Goal: Navigation & Orientation: Understand site structure

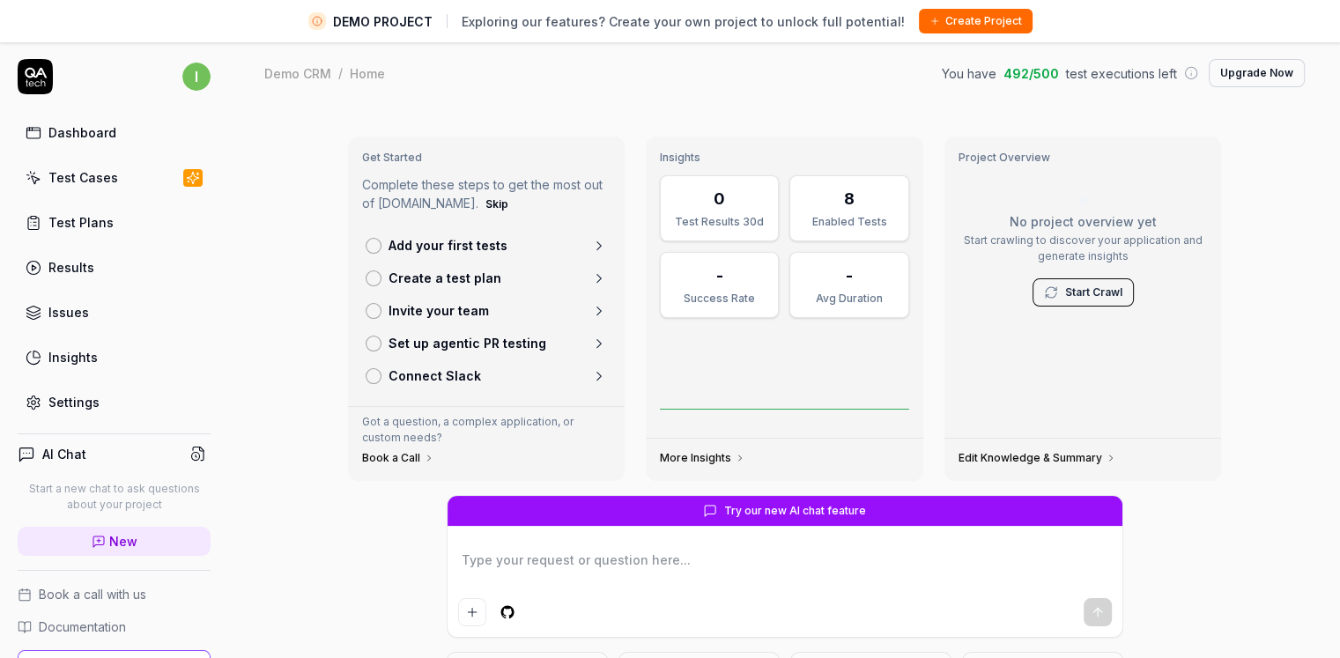
click at [597, 247] on icon at bounding box center [599, 245] width 4 height 8
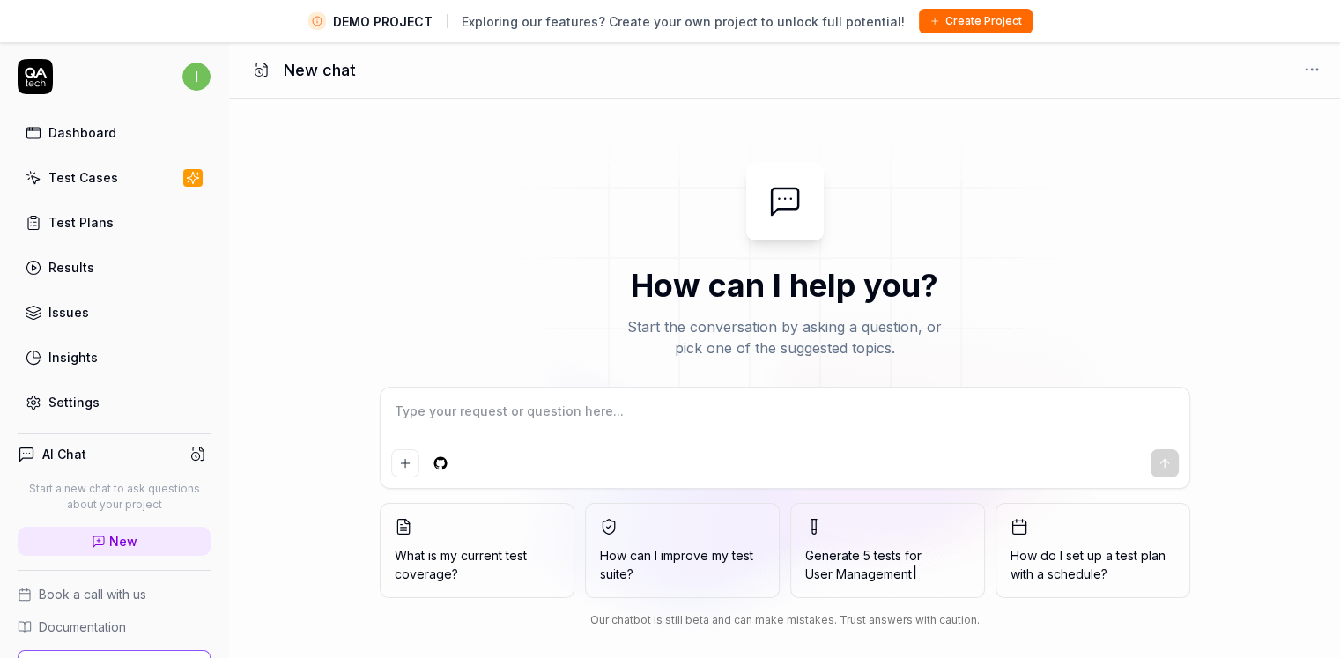
click at [94, 175] on div "Test Cases" at bounding box center [83, 177] width 70 height 19
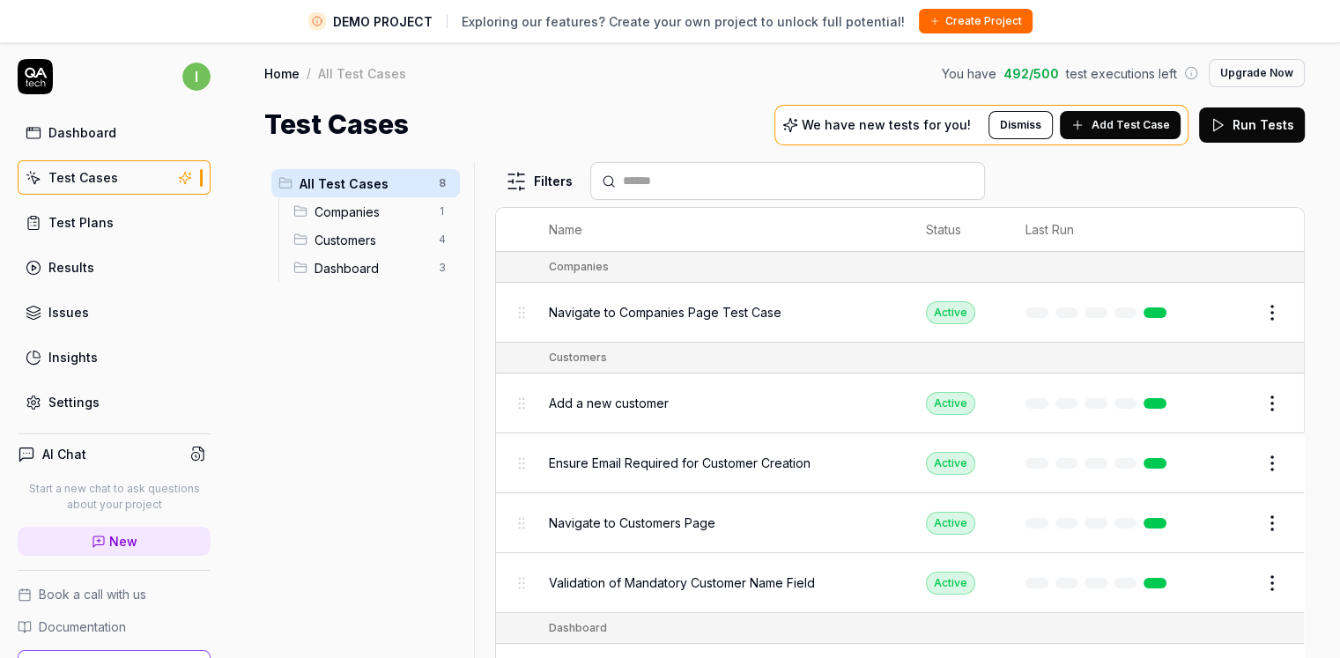
click at [109, 223] on link "Test Plans" at bounding box center [114, 222] width 193 height 34
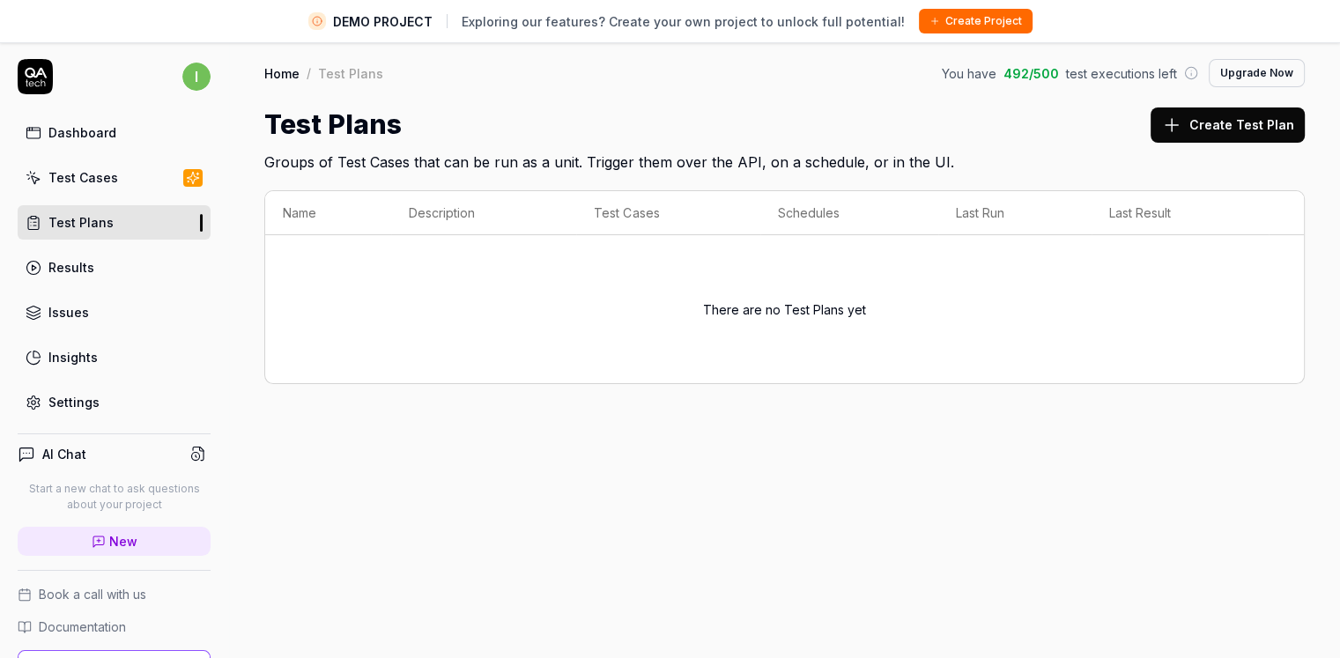
click at [107, 265] on link "Results" at bounding box center [114, 267] width 193 height 34
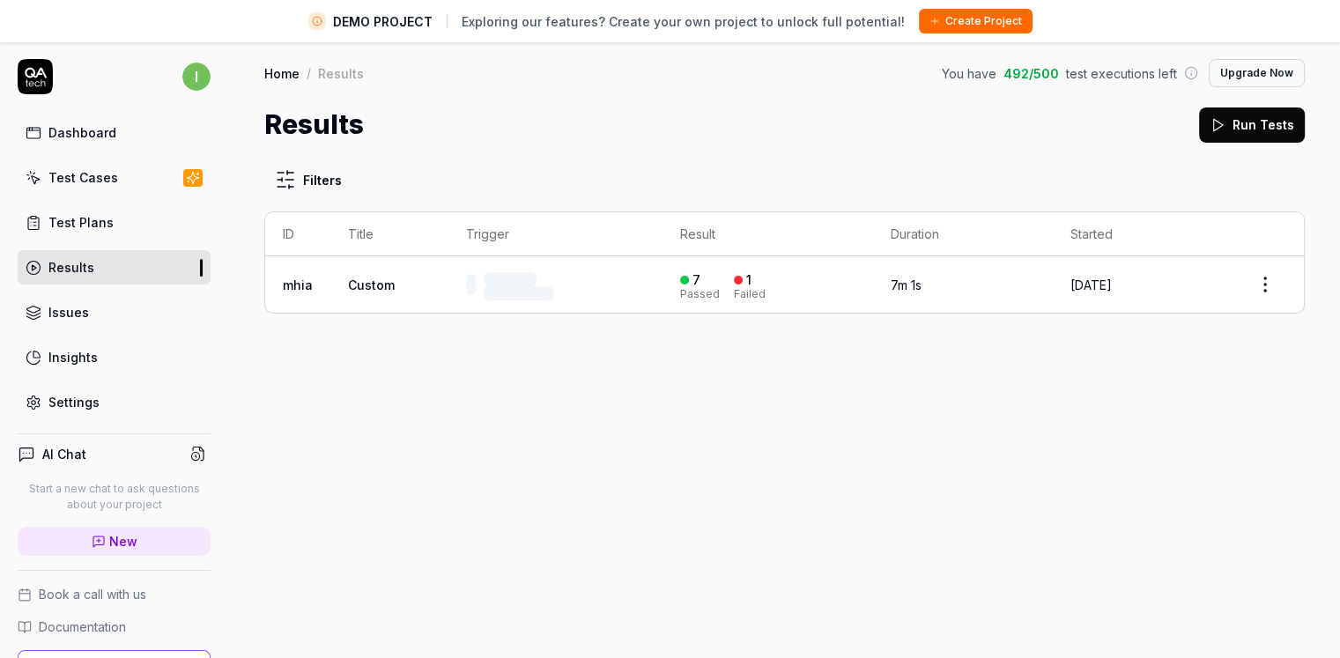
click at [82, 137] on div "Dashboard" at bounding box center [82, 132] width 68 height 19
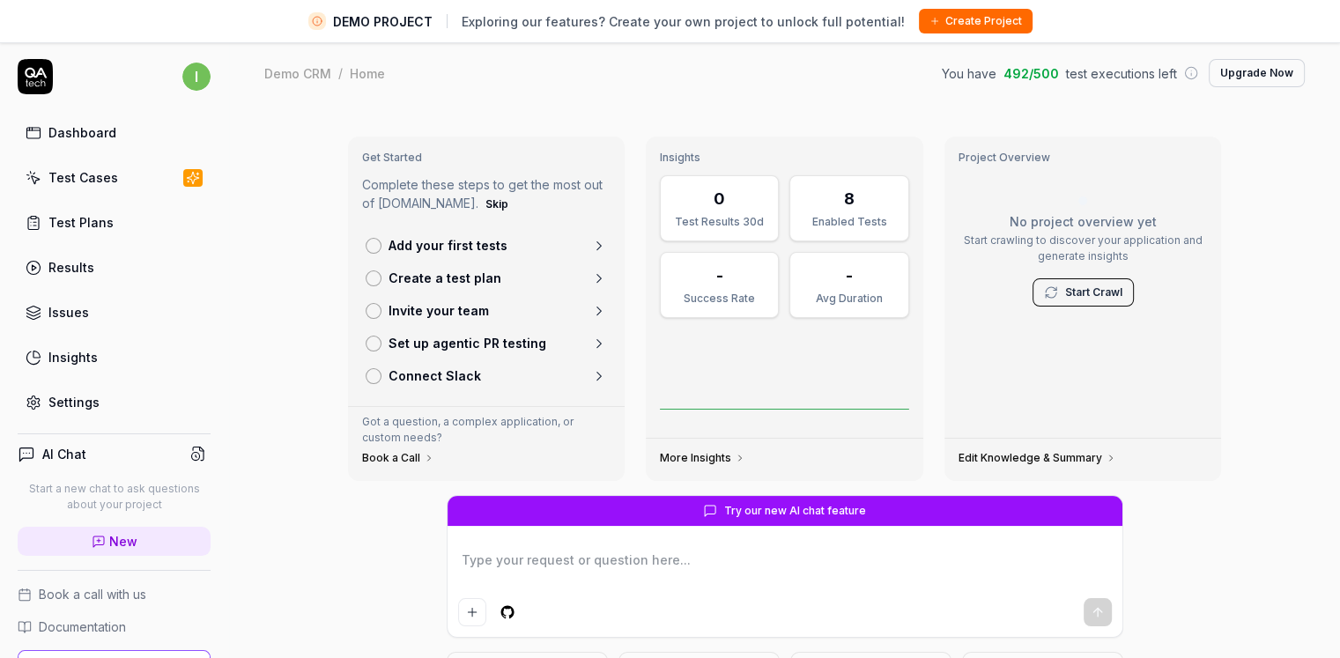
click at [81, 182] on div "Test Cases" at bounding box center [83, 177] width 70 height 19
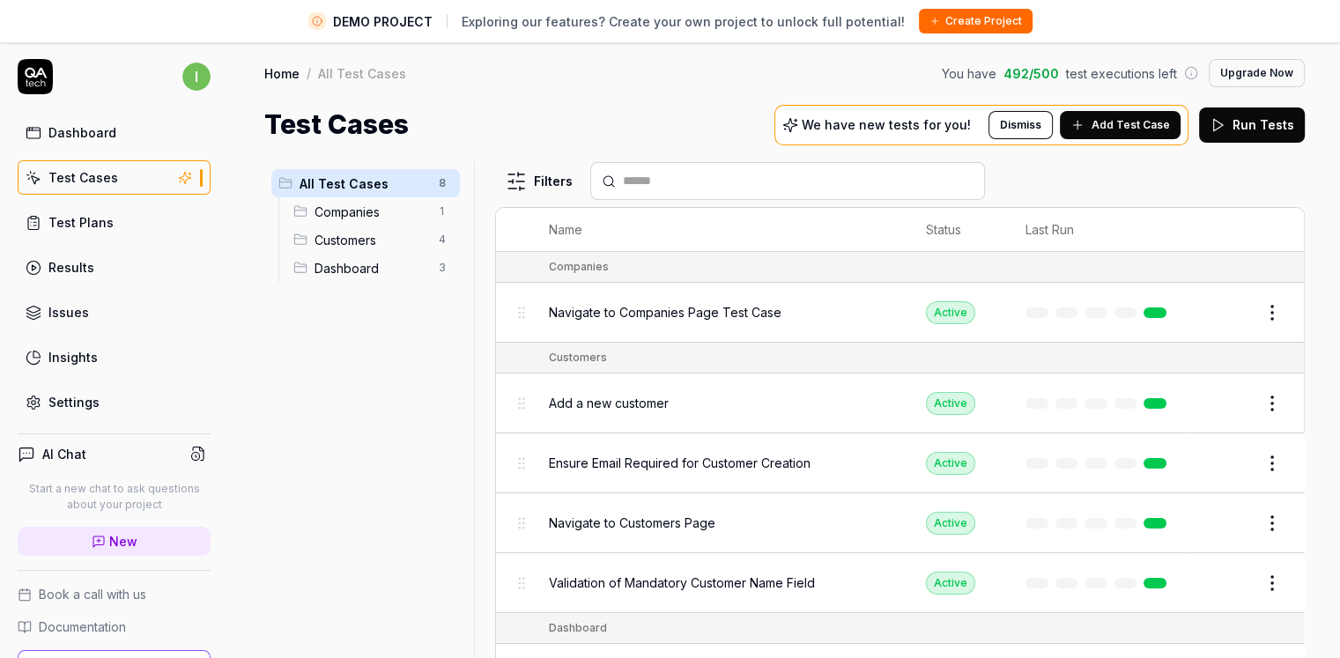
click at [89, 155] on div "Dashboard Test Cases Test Plans Results Issues Insights Settings" at bounding box center [114, 267] width 193 height 304
click at [84, 145] on link "Dashboard" at bounding box center [114, 132] width 193 height 34
type textarea "*"
